Goal: Information Seeking & Learning: Find specific fact

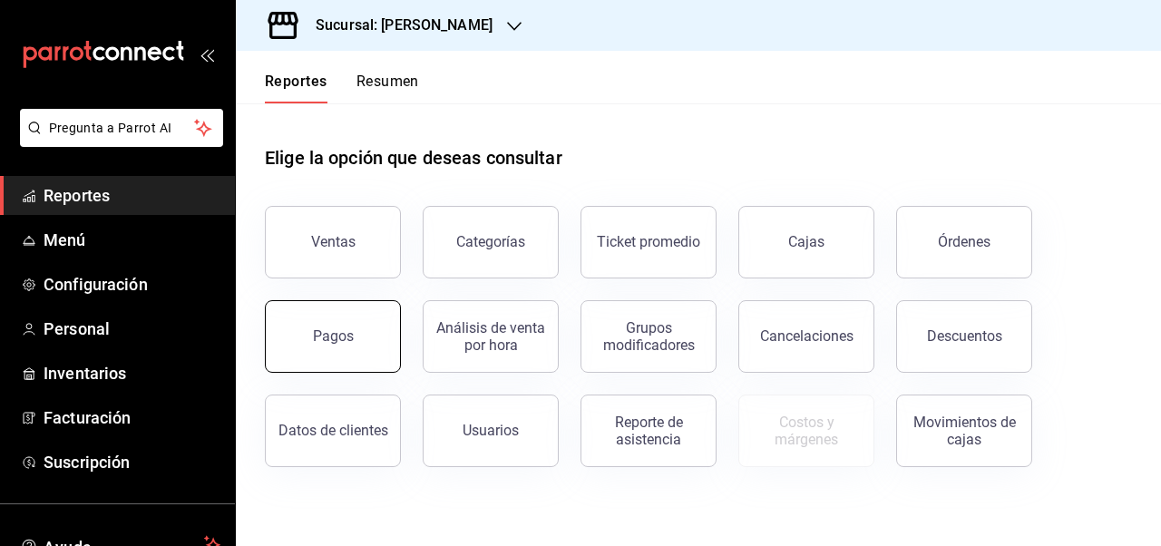
click at [352, 319] on button "Pagos" at bounding box center [333, 336] width 136 height 73
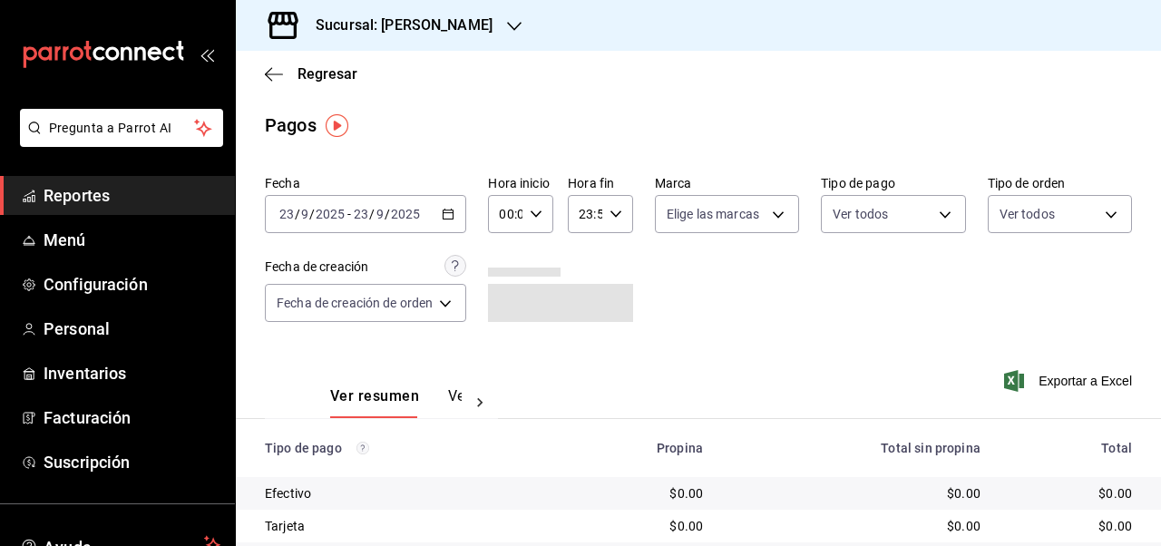
click at [445, 221] on div "2025-09-23 23 / 9 / 2025 - 2025-09-23 23 / 9 / 2025" at bounding box center [365, 214] width 201 height 38
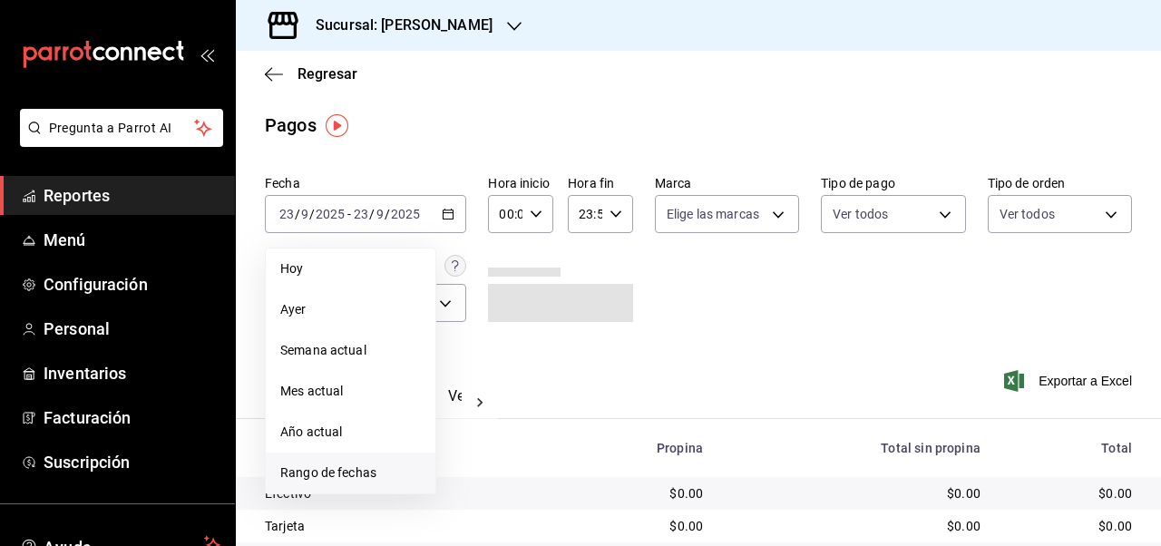
click at [335, 472] on span "Rango de fechas" at bounding box center [350, 472] width 141 height 19
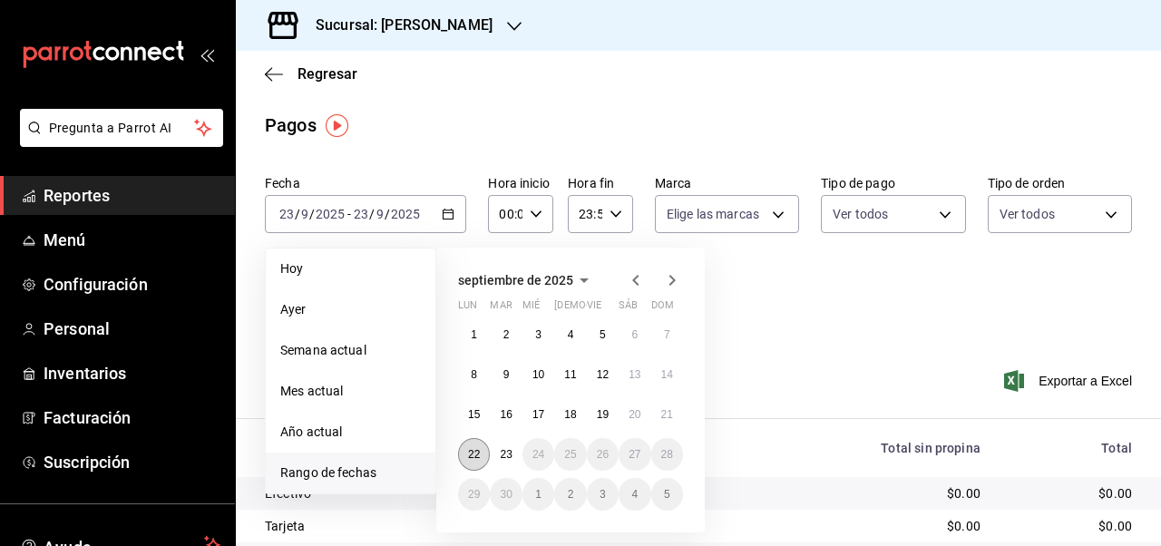
click at [482, 454] on button "22" at bounding box center [474, 454] width 32 height 33
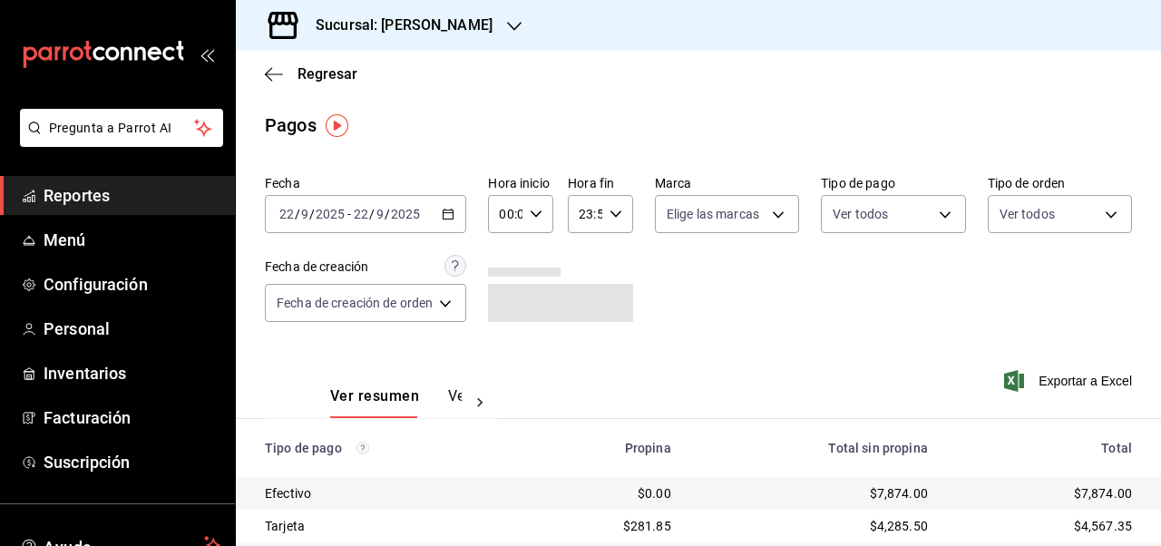
click at [628, 363] on div "Ver resumen Ver pagos Exportar a Excel" at bounding box center [698, 392] width 925 height 96
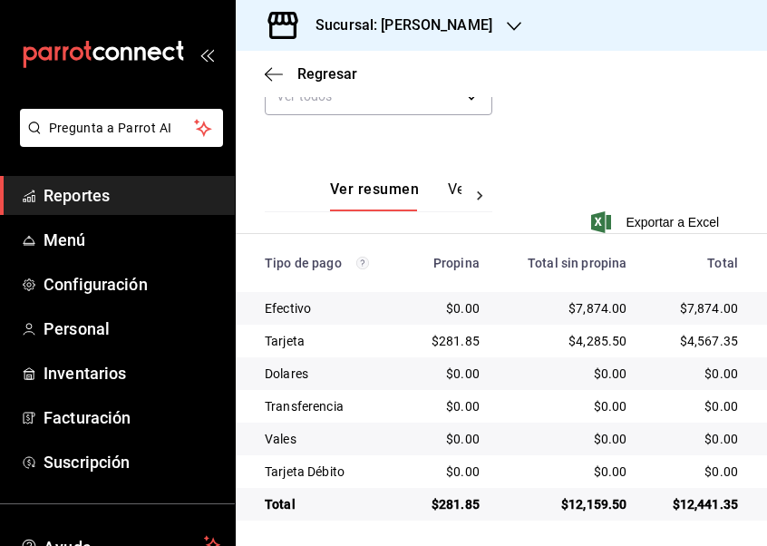
scroll to position [366, 0]
click at [589, 309] on div "$7,874.00" at bounding box center [568, 308] width 119 height 18
copy div "7,874.00"
click at [591, 341] on div "$4,285.50" at bounding box center [568, 341] width 119 height 18
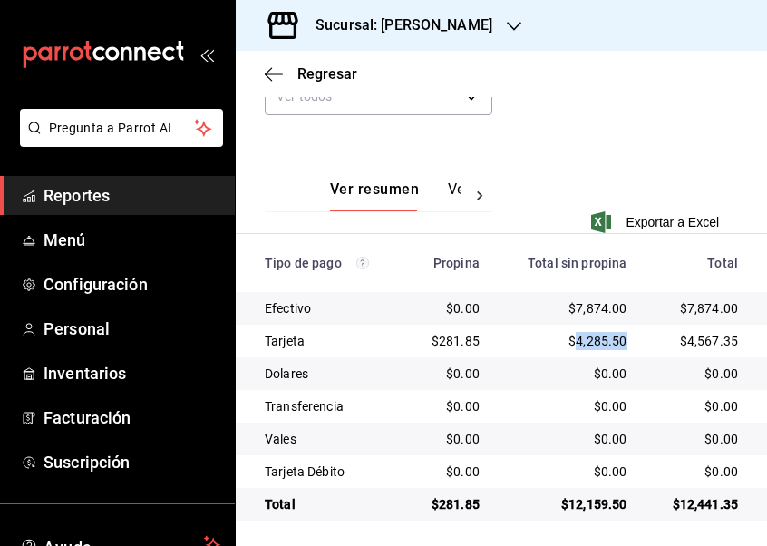
click at [591, 341] on div "$4,285.50" at bounding box center [568, 341] width 119 height 18
copy div "4,285.50"
click at [454, 340] on div "$281.85" at bounding box center [450, 341] width 60 height 18
copy div "281.85"
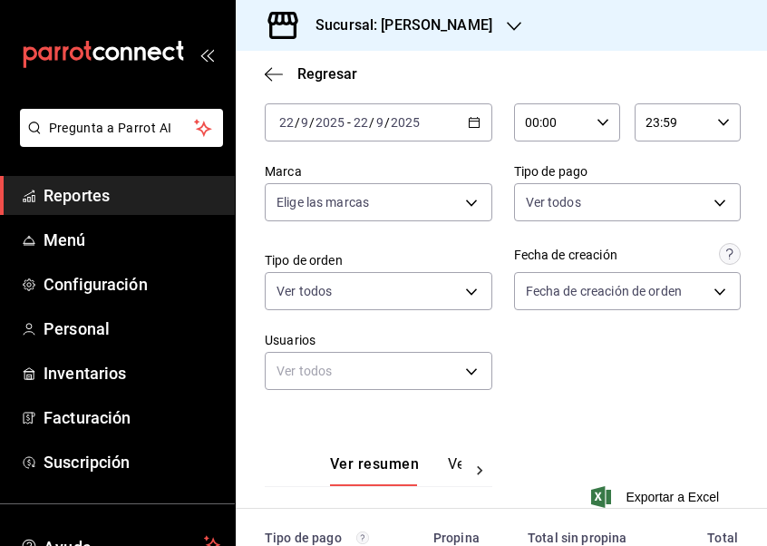
scroll to position [0, 0]
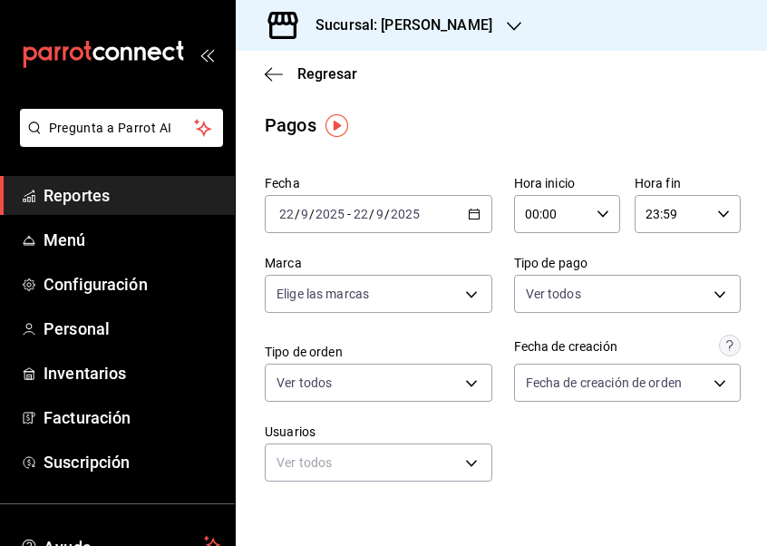
click at [474, 29] on h3 "Sucursal: Gula Gomez Morin" at bounding box center [396, 26] width 191 height 22
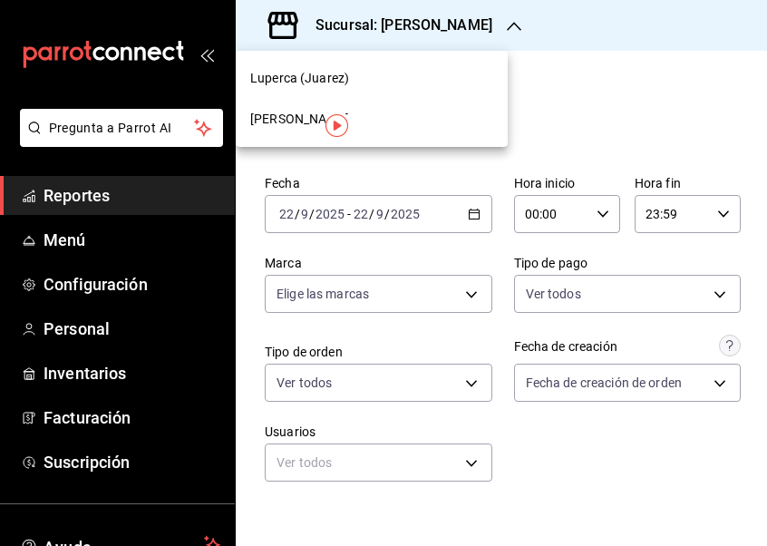
click at [383, 73] on div "Luperca (Juarez)" at bounding box center [371, 78] width 243 height 19
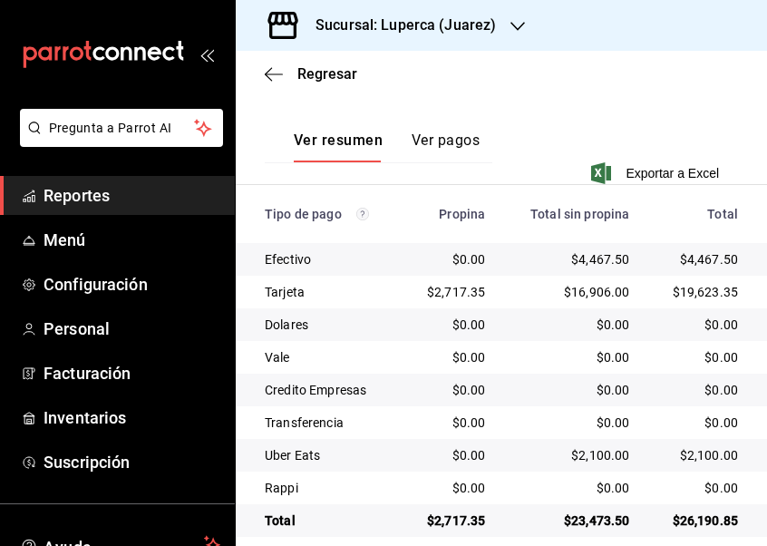
scroll to position [429, 0]
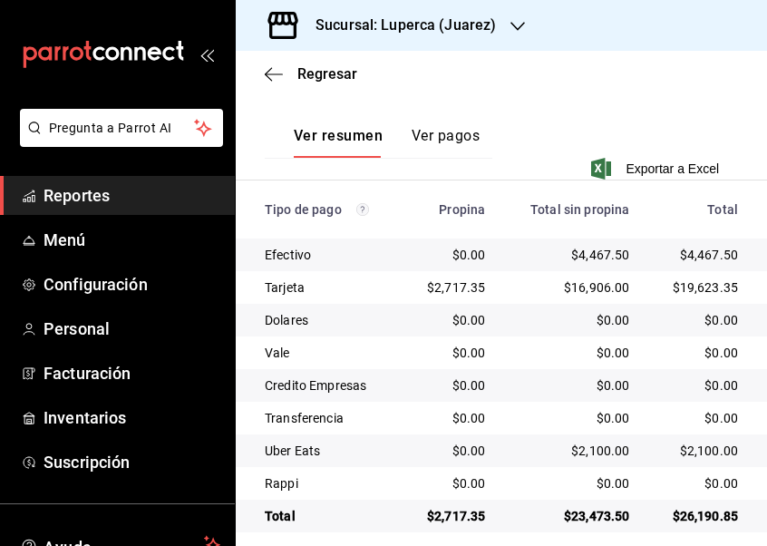
click at [598, 248] on div "$4,467.50" at bounding box center [571, 255] width 115 height 18
copy div "4,467.50"
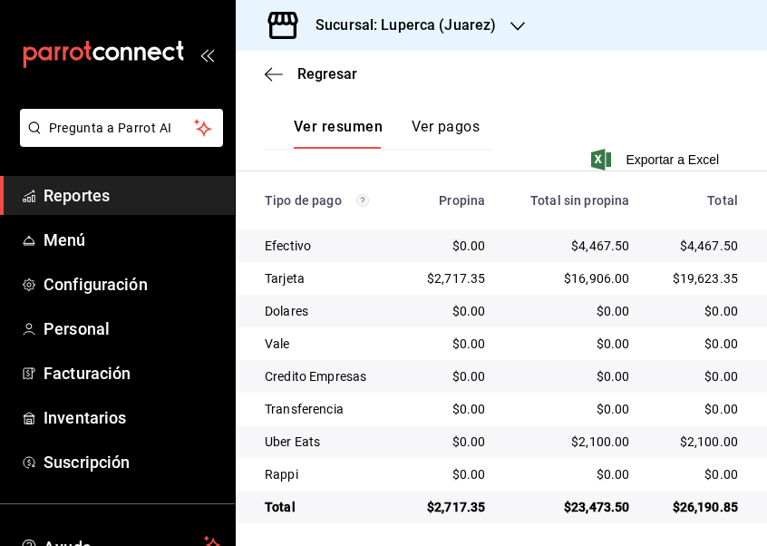
click at [594, 281] on div "$16,906.00" at bounding box center [571, 278] width 115 height 18
copy div "16,906.00"
click at [594, 441] on div "$2,100.00" at bounding box center [571, 442] width 115 height 18
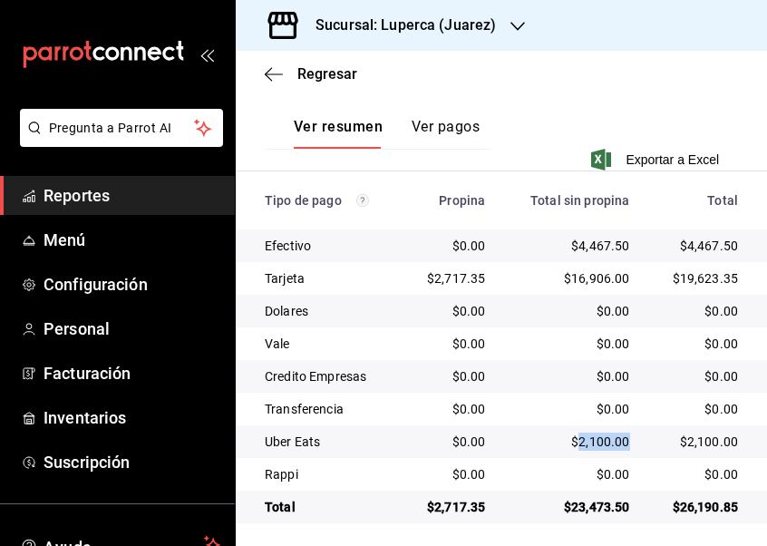
copy div "2,100.00"
click at [455, 278] on div "$2,717.35" at bounding box center [450, 278] width 69 height 18
copy div "2,717.35"
